Goal: Check status: Check status

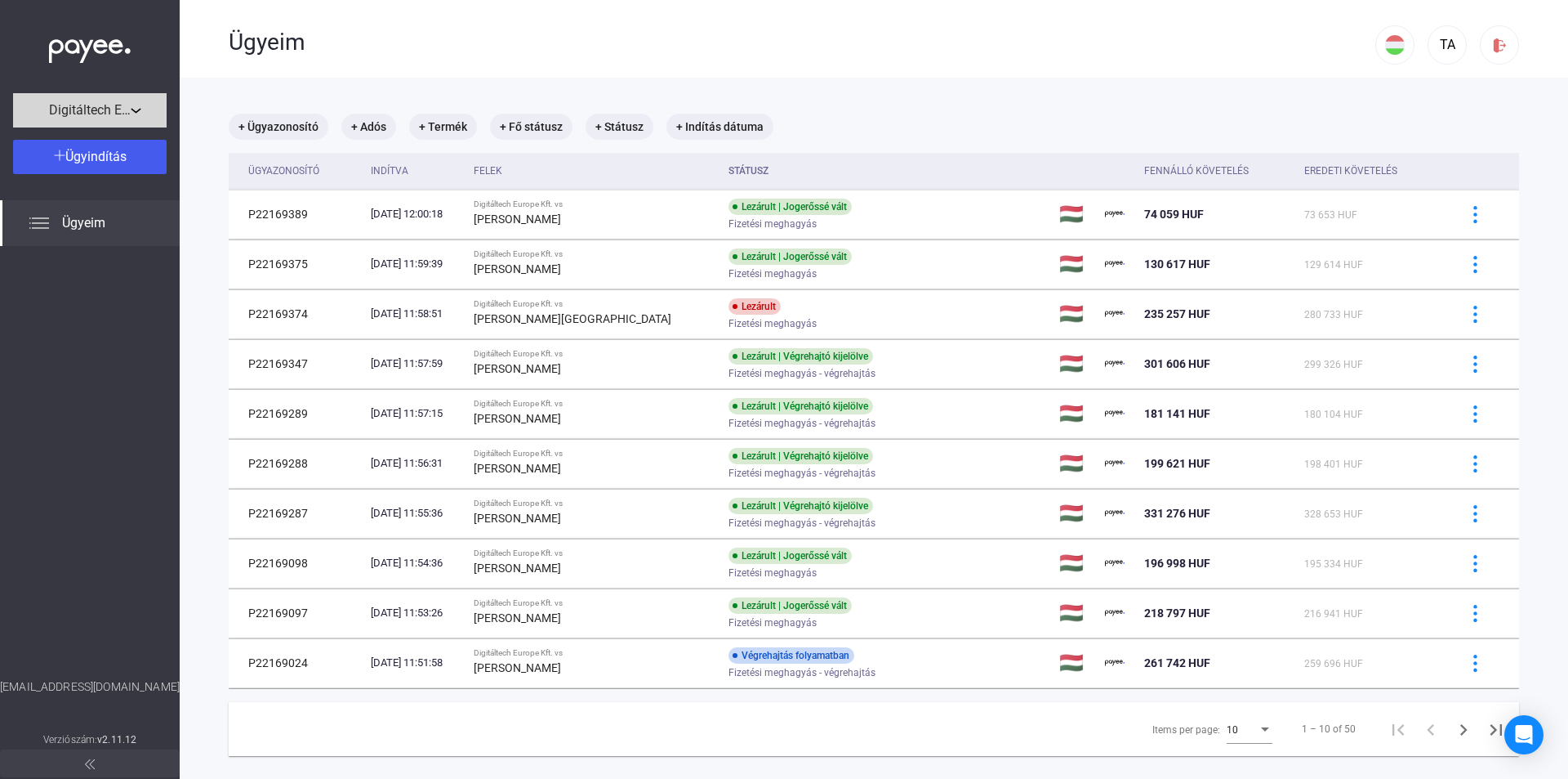
click at [140, 114] on div "Digitáltech Europe Kft." at bounding box center [89, 110] width 144 height 21
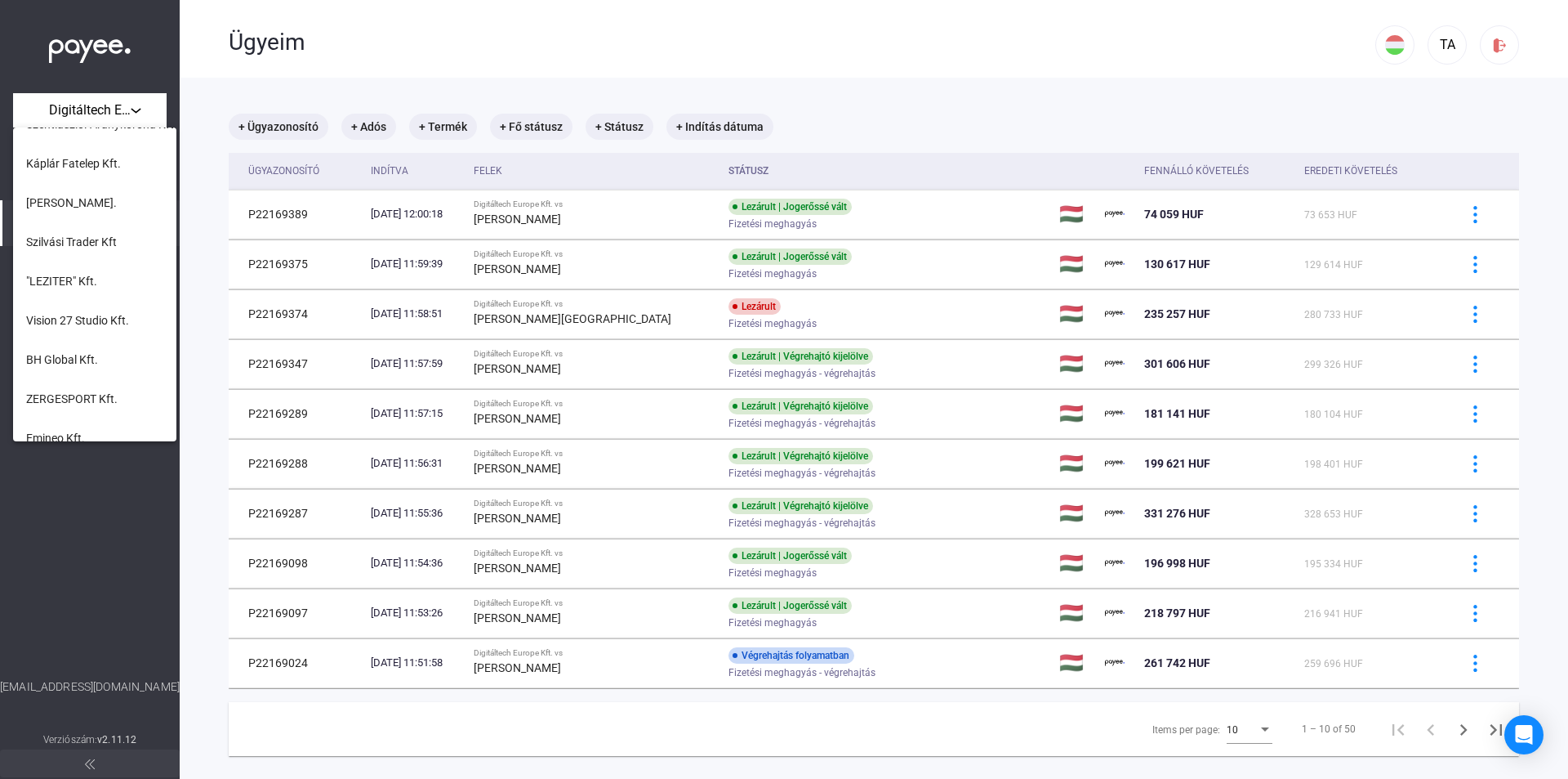
scroll to position [177, 0]
click at [102, 320] on span "Szilvási Trader Kft" at bounding box center [71, 324] width 91 height 20
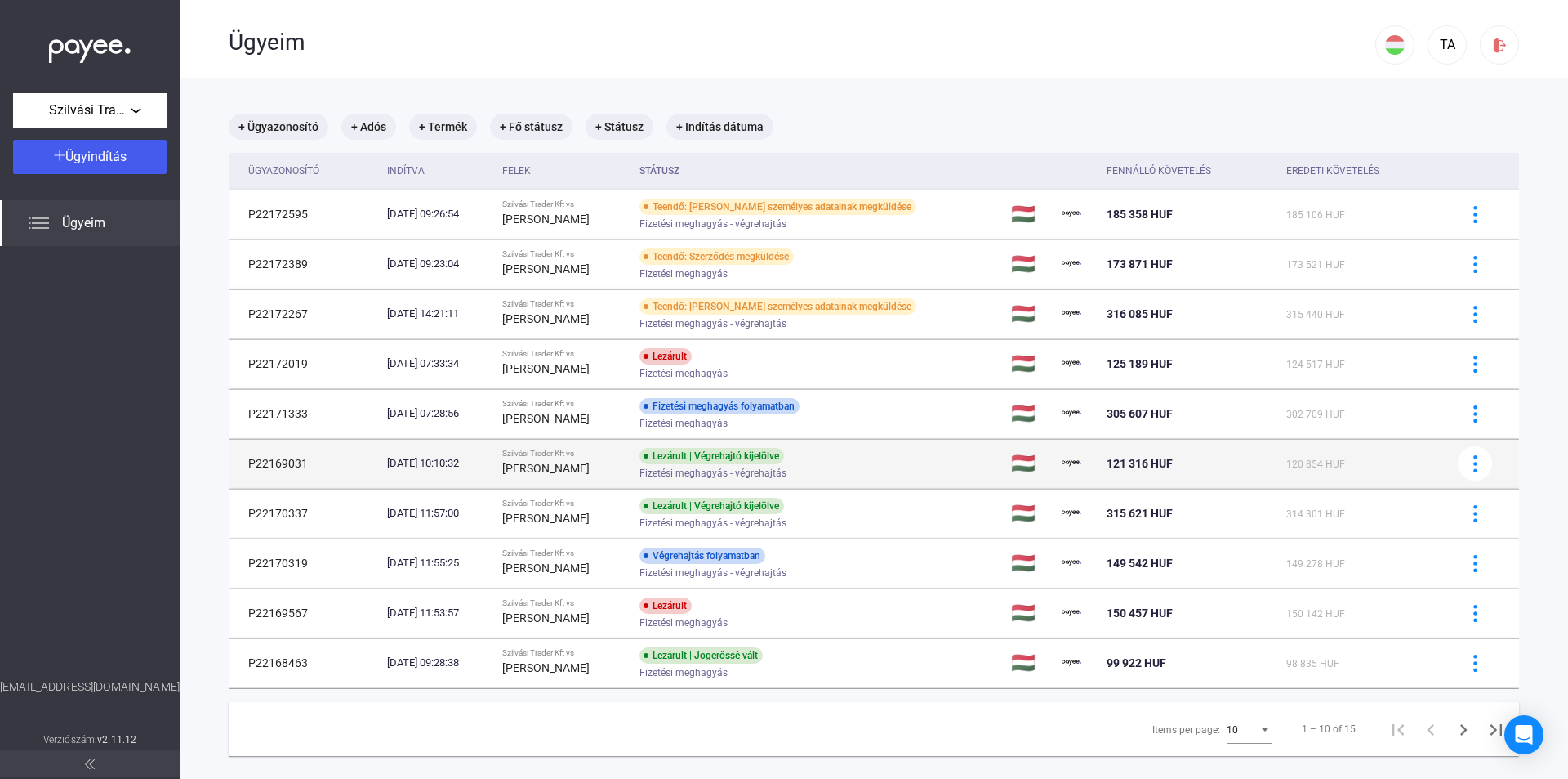
click at [893, 474] on div "Fizetési meghagyás - végrehajtás" at bounding box center [769, 473] width 261 height 13
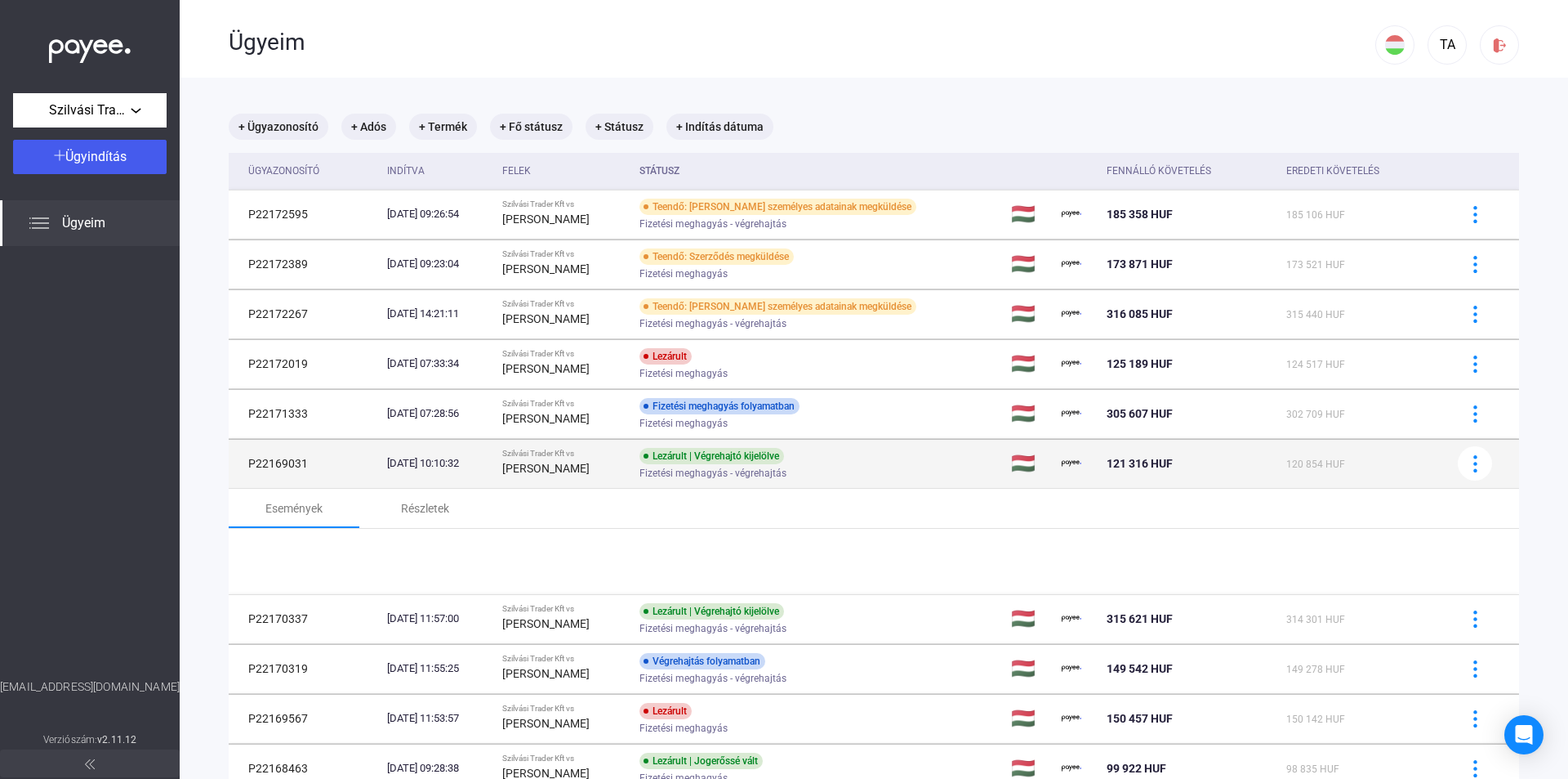
click at [900, 454] on div "Lezárult | Végrehajtó kijelölve Fizetési meghagyás - végrehajtás" at bounding box center [769, 463] width 261 height 32
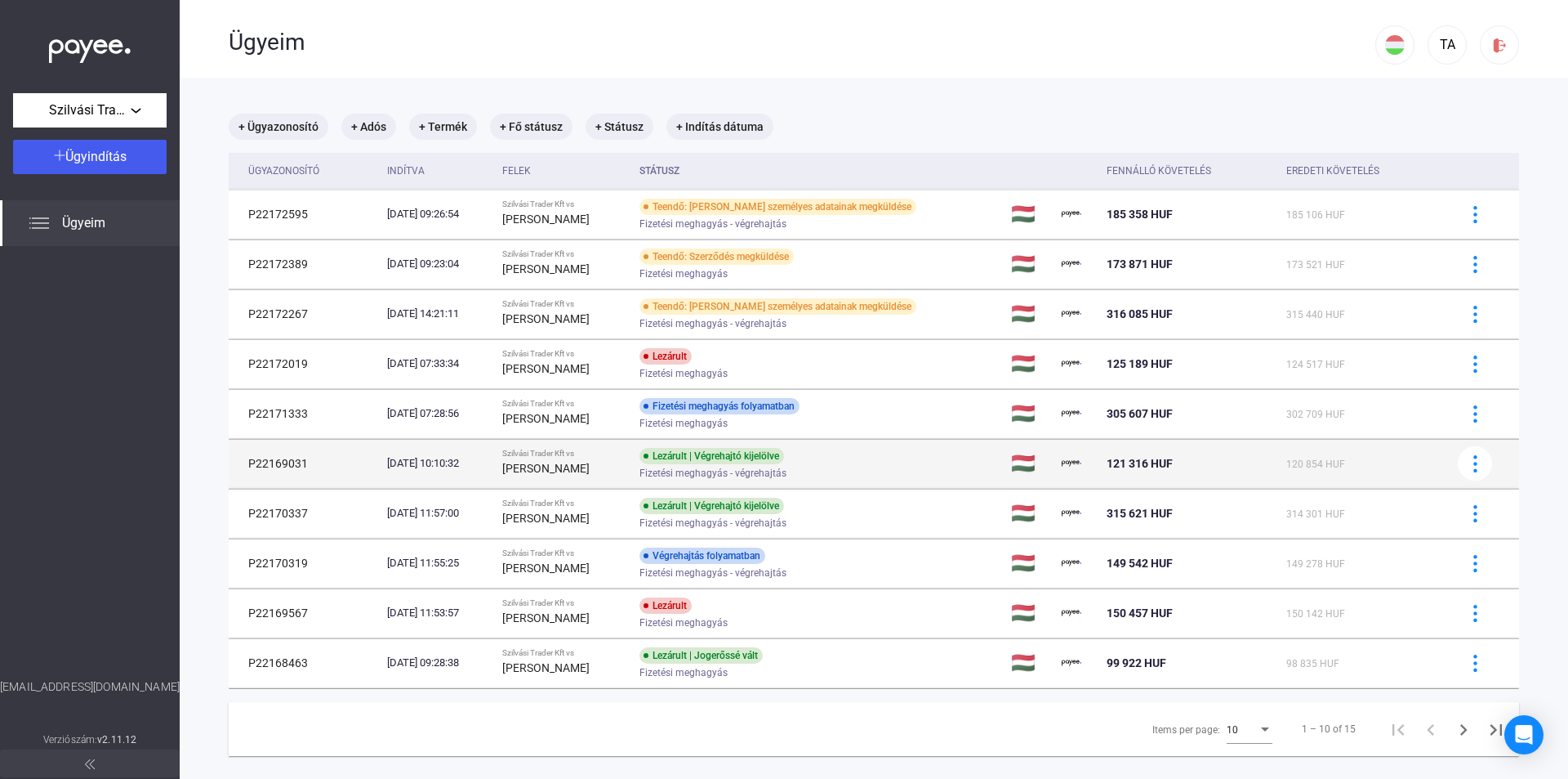
click at [900, 454] on div "Lezárult | Végrehajtó kijelölve Fizetési meghagyás - végrehajtás" at bounding box center [769, 463] width 261 height 32
